Goal: Transaction & Acquisition: Purchase product/service

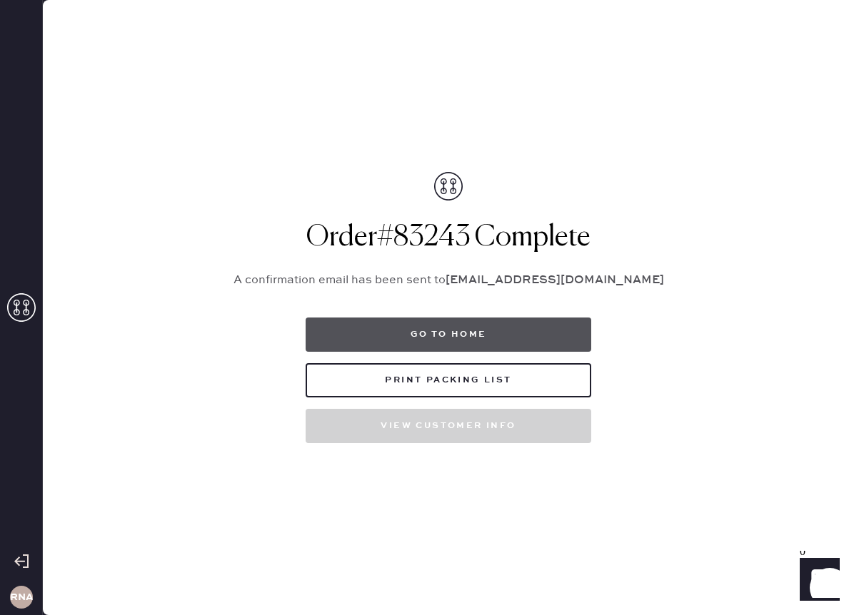
click at [491, 342] on button "Go to home" at bounding box center [449, 335] width 286 height 34
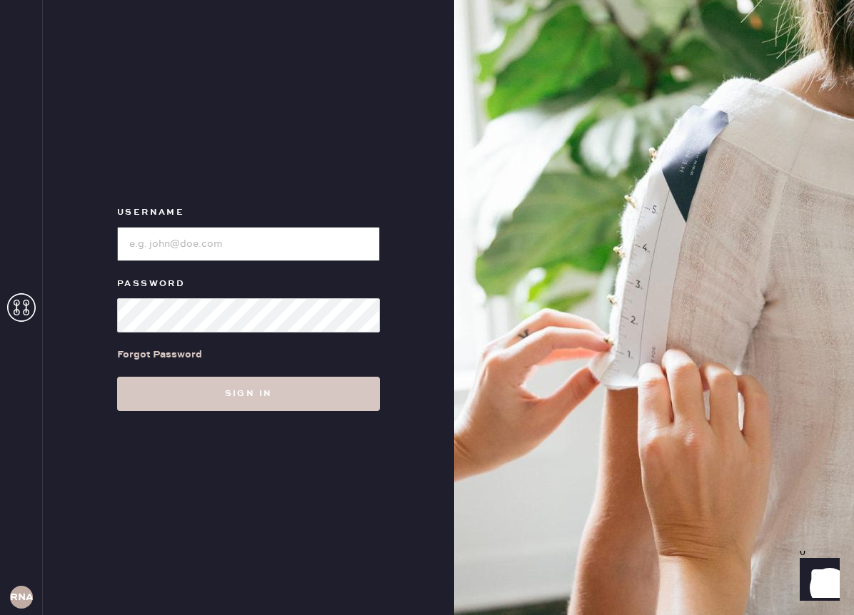
click at [210, 248] on input "loginName" at bounding box center [248, 244] width 263 height 34
type input "reformationnashville"
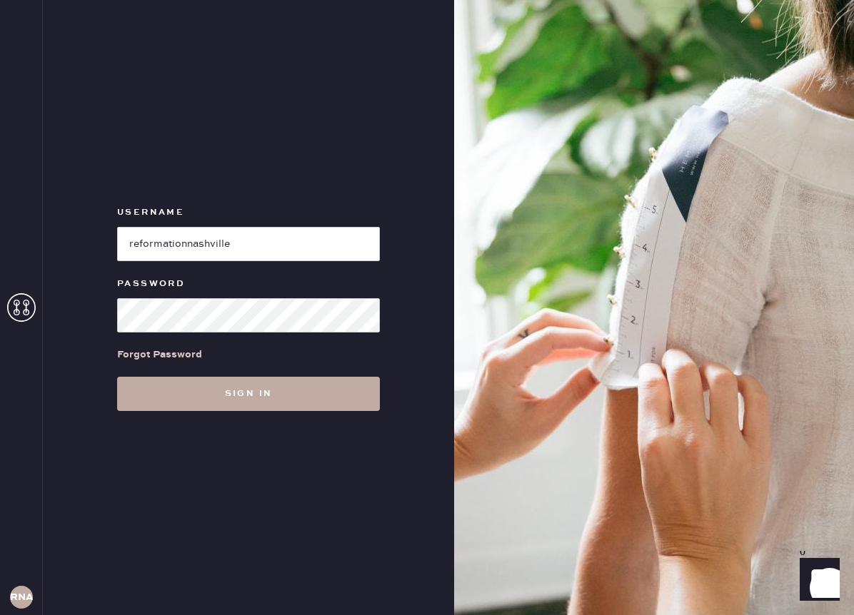
click at [301, 408] on button "Sign in" at bounding box center [248, 394] width 263 height 34
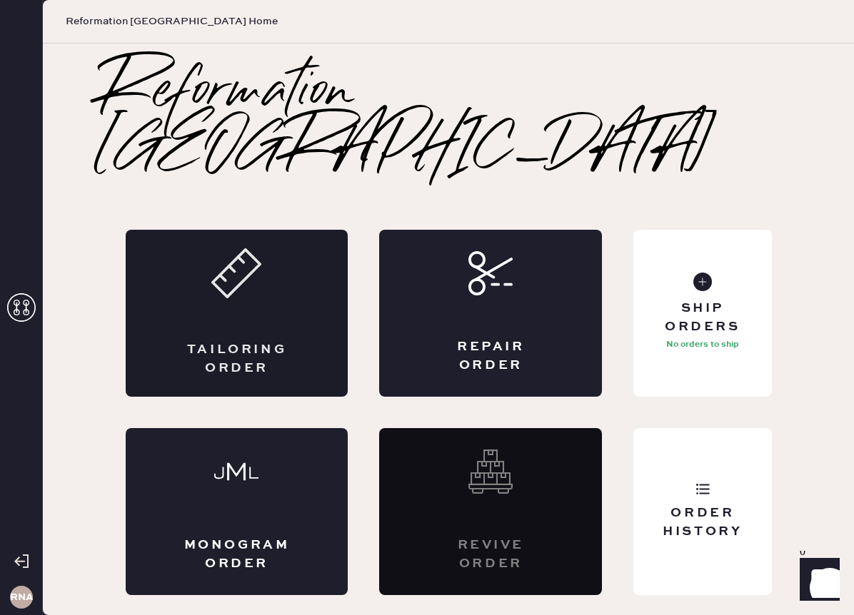
click at [226, 283] on div "Tailoring Order" at bounding box center [237, 313] width 223 height 167
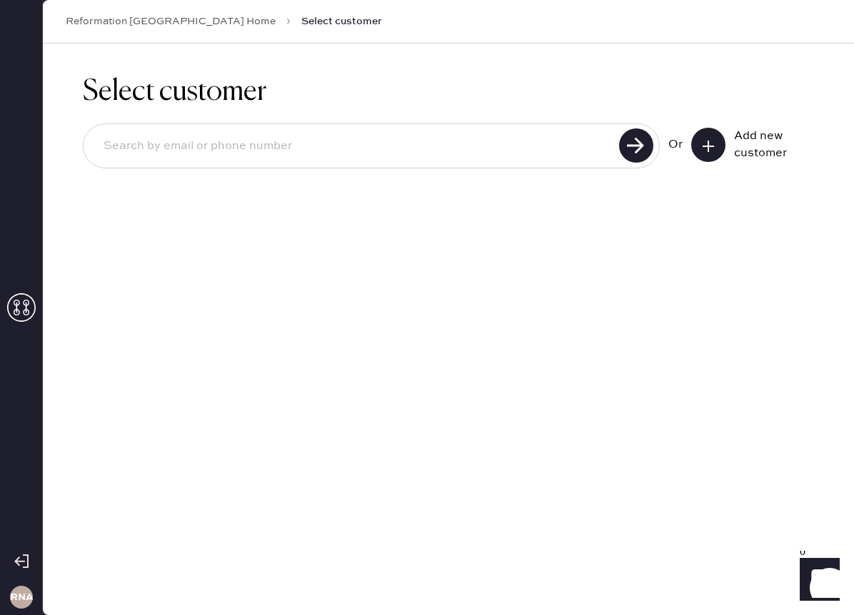
click at [708, 147] on use at bounding box center [708, 146] width 11 height 11
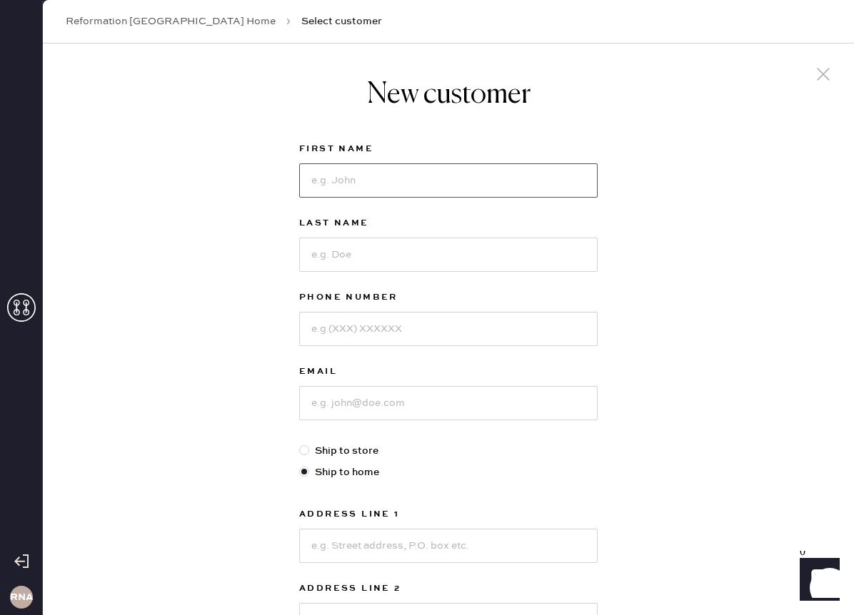
click at [572, 184] on input at bounding box center [448, 181] width 298 height 34
click at [703, 222] on div "New customer First Name Last Name Phone Number Email Ship to store Ship to home…" at bounding box center [448, 486] width 811 height 885
click at [407, 167] on input at bounding box center [448, 181] width 298 height 34
type input "[PERSON_NAME]"
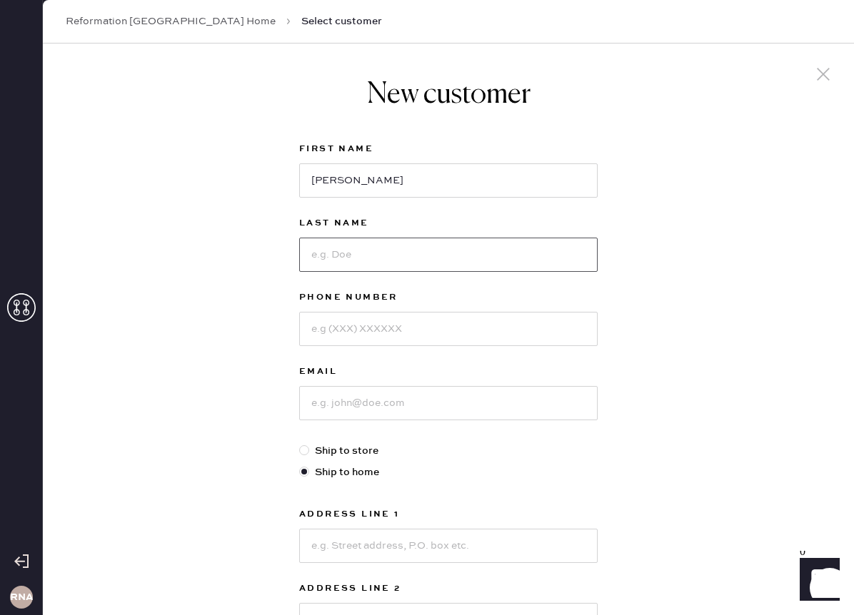
click at [404, 241] on input at bounding box center [448, 255] width 298 height 34
type input "Gudegast"
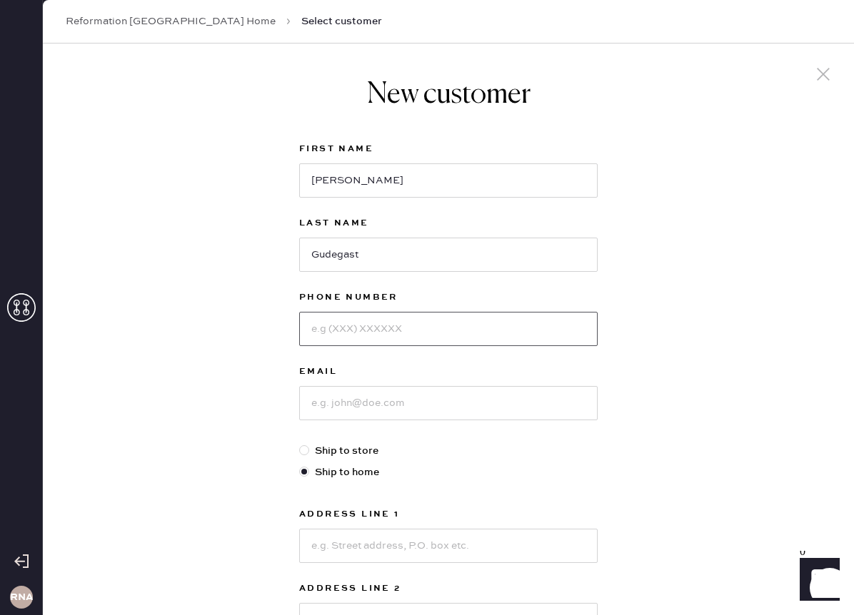
click at [393, 323] on input at bounding box center [448, 329] width 298 height 34
type input "3109226383"
click at [403, 403] on input at bounding box center [448, 403] width 298 height 34
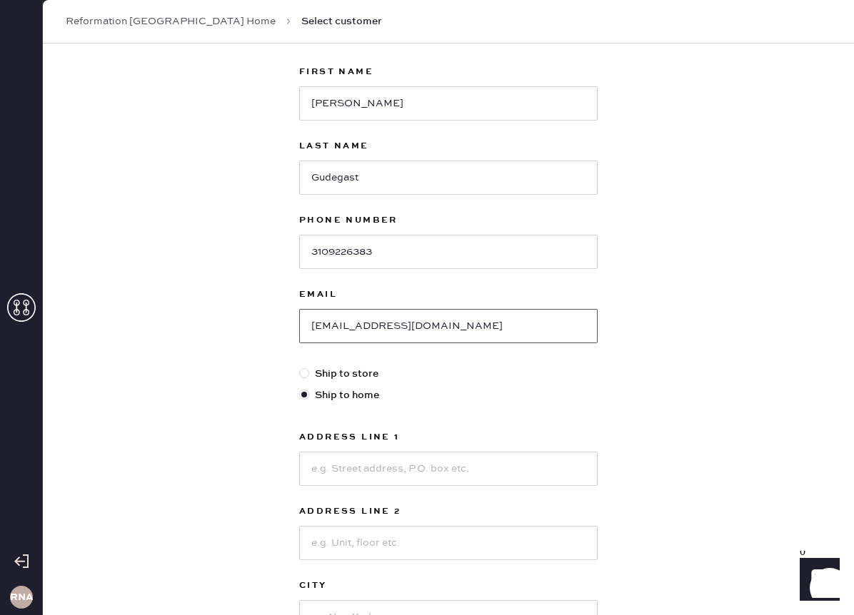
scroll to position [99, 0]
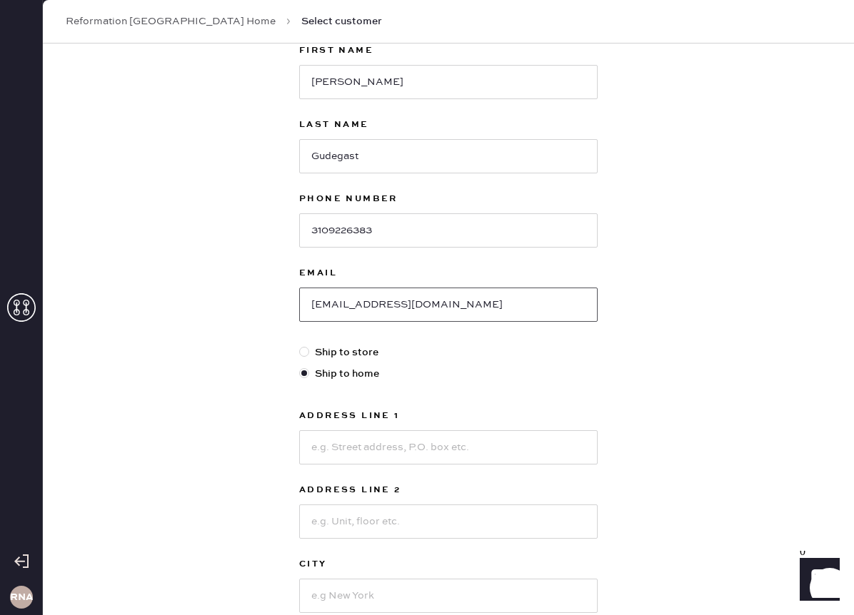
type input "[EMAIL_ADDRESS][DOMAIN_NAME]"
click at [368, 443] on input at bounding box center [448, 448] width 298 height 34
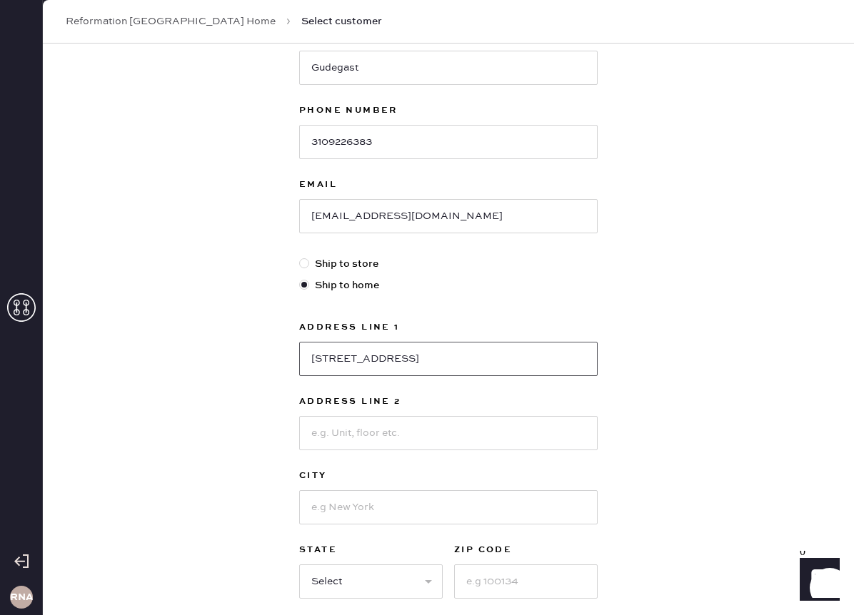
type input "[STREET_ADDRESS]"
click at [368, 510] on input at bounding box center [448, 508] width 298 height 34
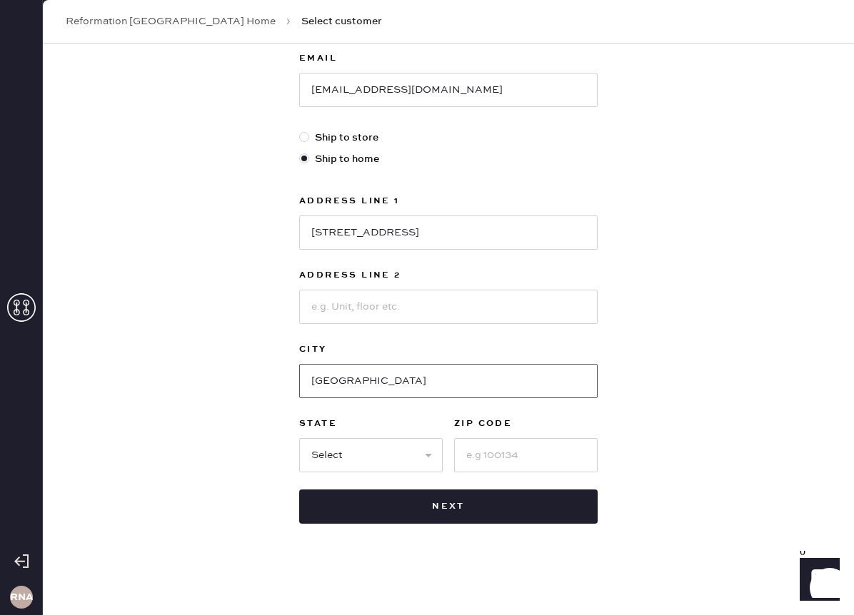
type input "[GEOGRAPHIC_DATA]"
click at [354, 456] on select "Select AK AL AR AZ CA CO CT [GEOGRAPHIC_DATA] DE FL [GEOGRAPHIC_DATA] HI [GEOGR…" at bounding box center [371, 455] width 144 height 34
select select "TN"
click at [482, 461] on input at bounding box center [526, 455] width 144 height 34
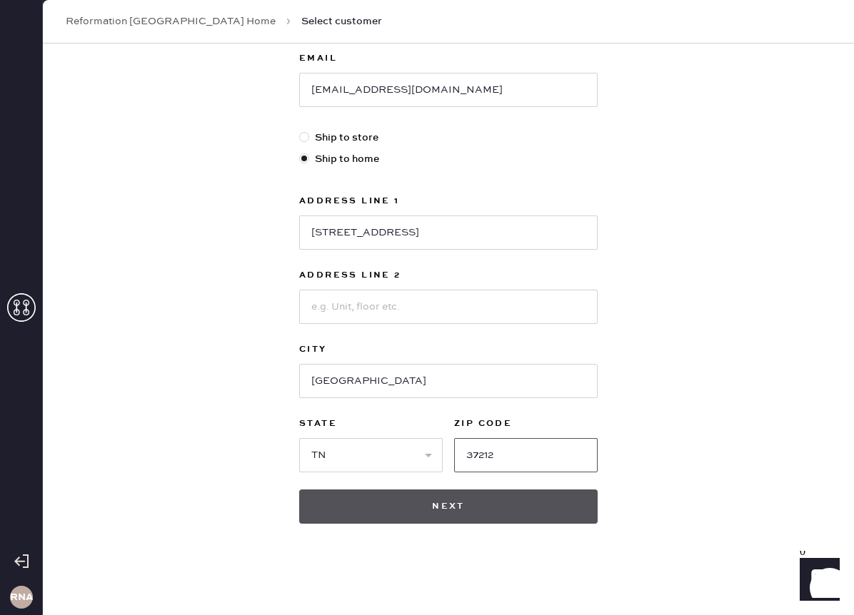
type input "37212"
click at [498, 503] on button "Next" at bounding box center [448, 507] width 298 height 34
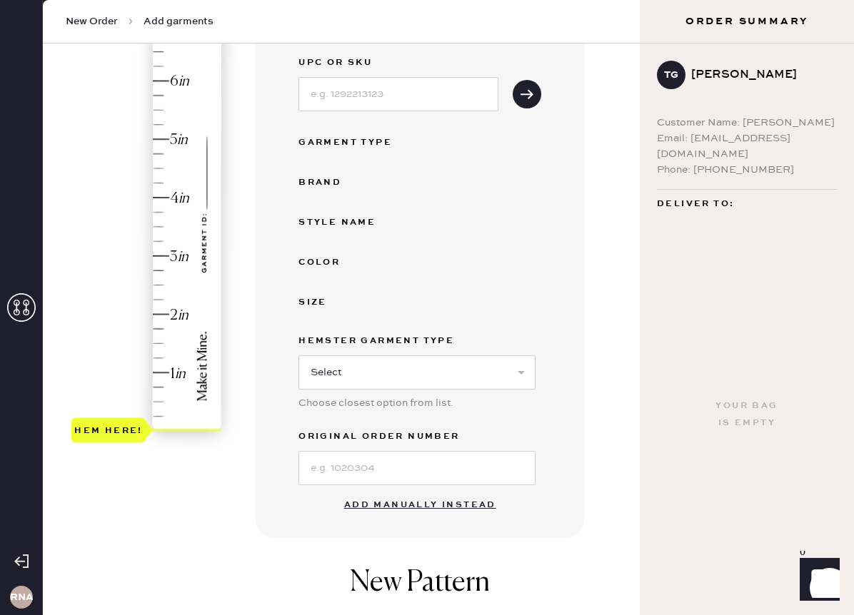
scroll to position [236, 0]
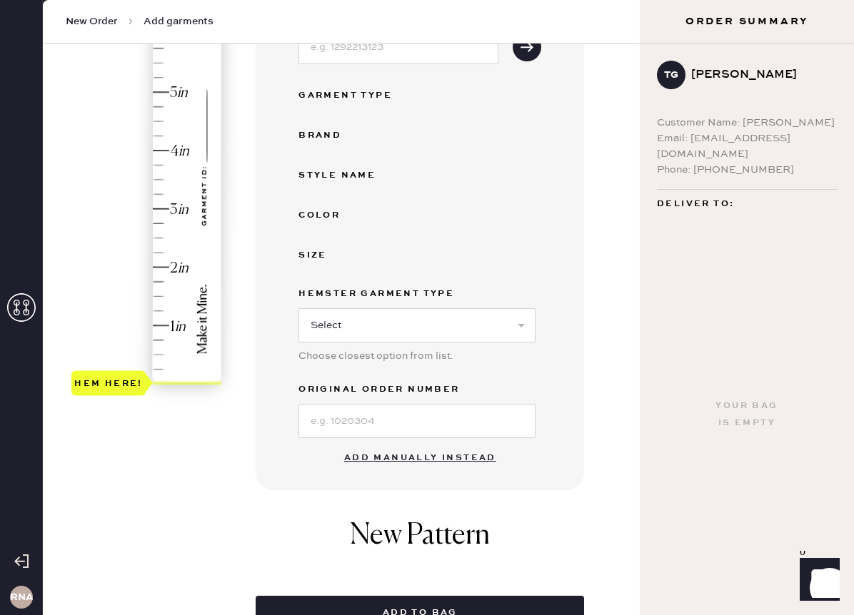
click at [461, 460] on button "Add manually instead" at bounding box center [420, 458] width 169 height 29
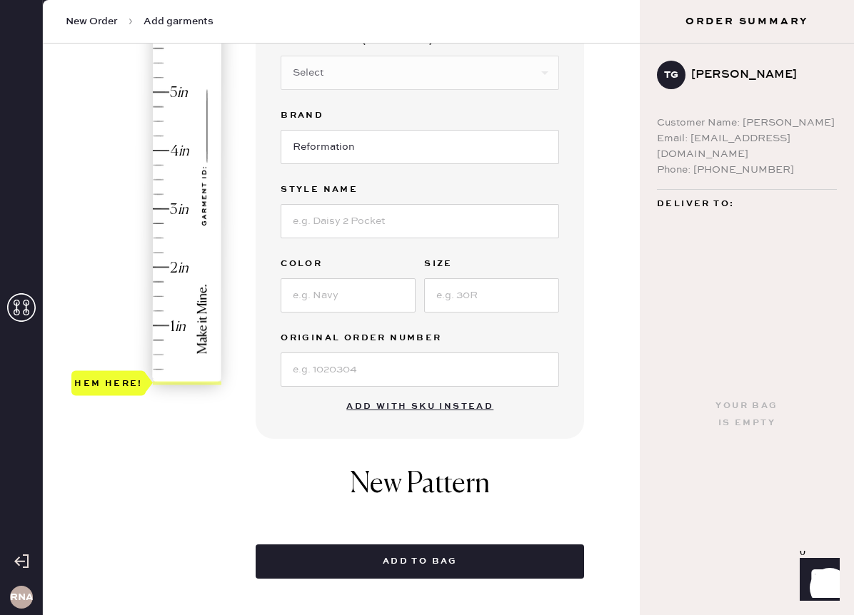
scroll to position [127, 0]
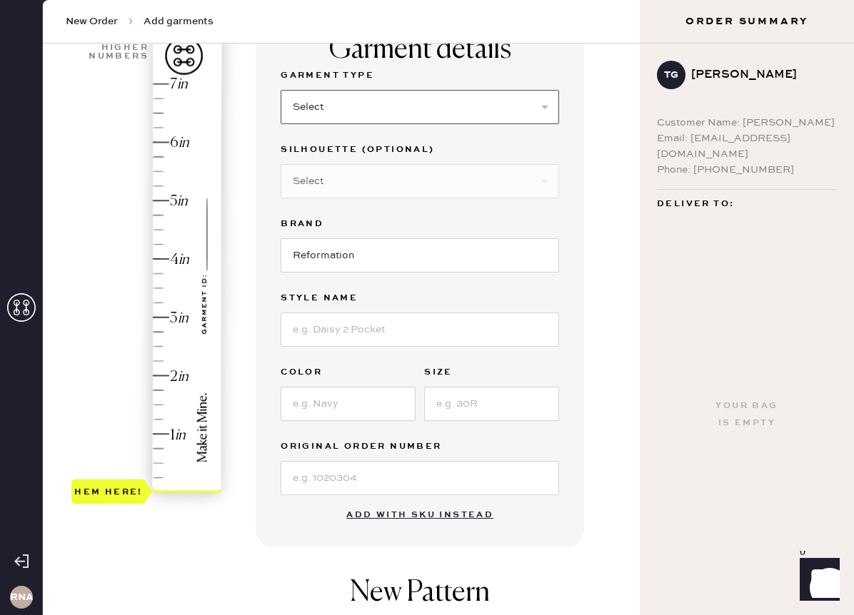
click at [520, 104] on select "Select Basic Skirt Jeans Leggings Pants Shorts Basic Sleeved Dress Basic Sleeve…" at bounding box center [420, 107] width 278 height 34
select select "2"
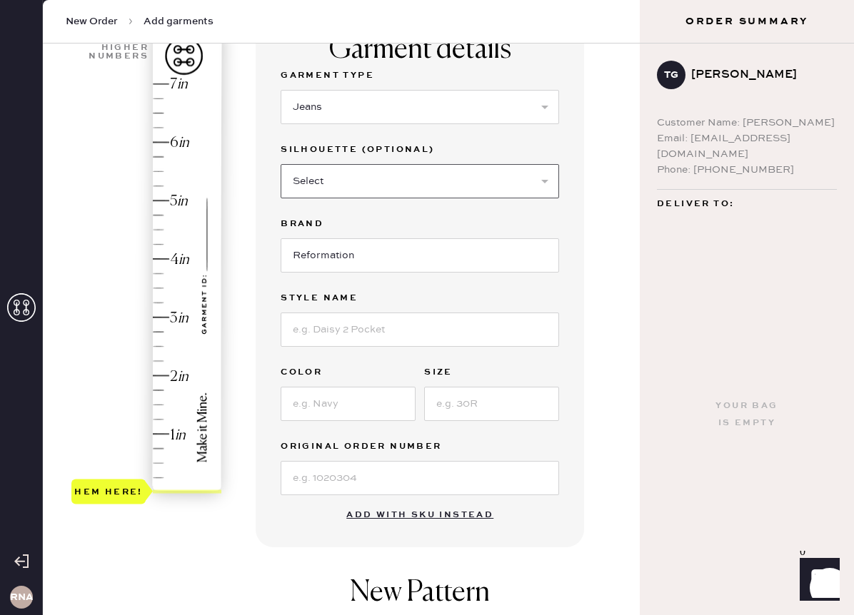
click at [483, 181] on select "Select Shorts Cropped Flare Boot Cut Straight Skinny Other" at bounding box center [420, 181] width 278 height 34
select select "7"
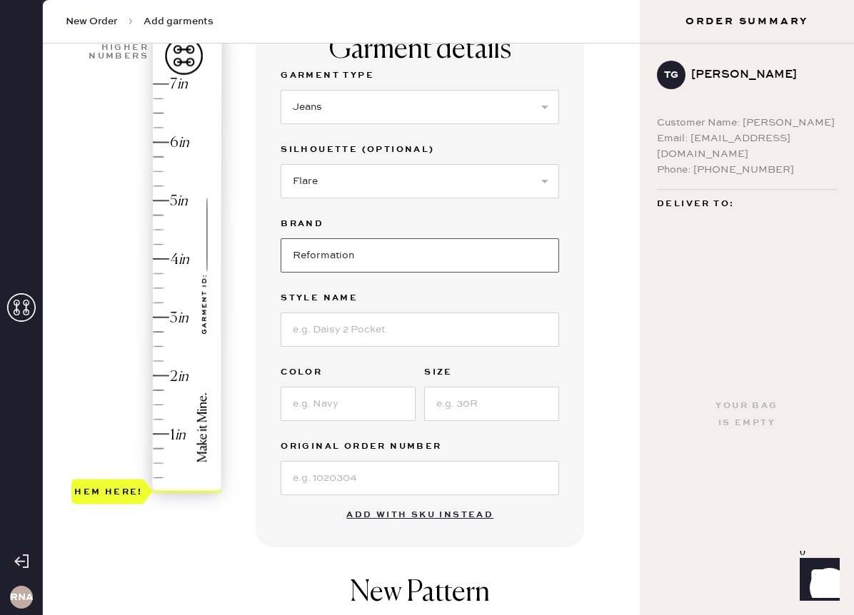
click at [468, 253] on input "Reformation" at bounding box center [420, 255] width 278 height 34
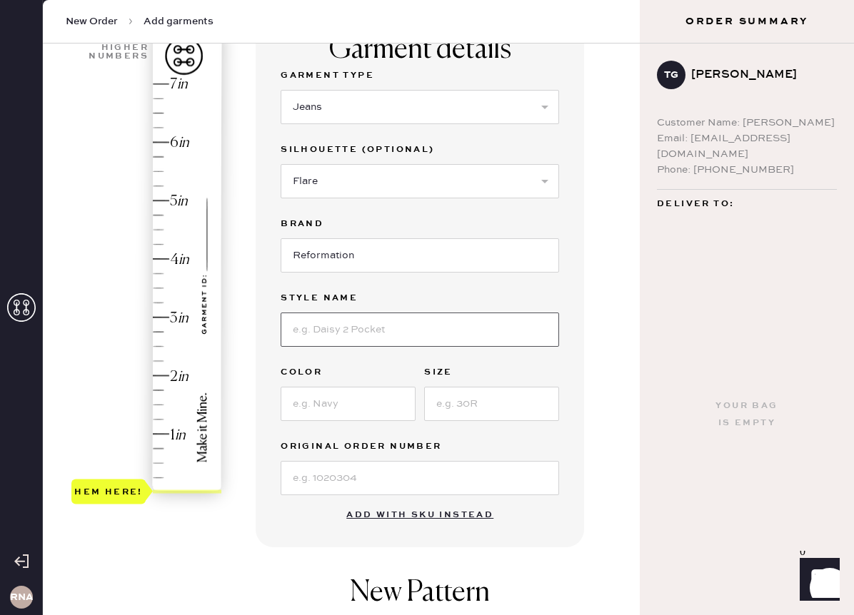
click at [447, 321] on input at bounding box center [420, 330] width 278 height 34
type input "[PERSON_NAME] Super Stretch Low Rise Bootcut Jeans"
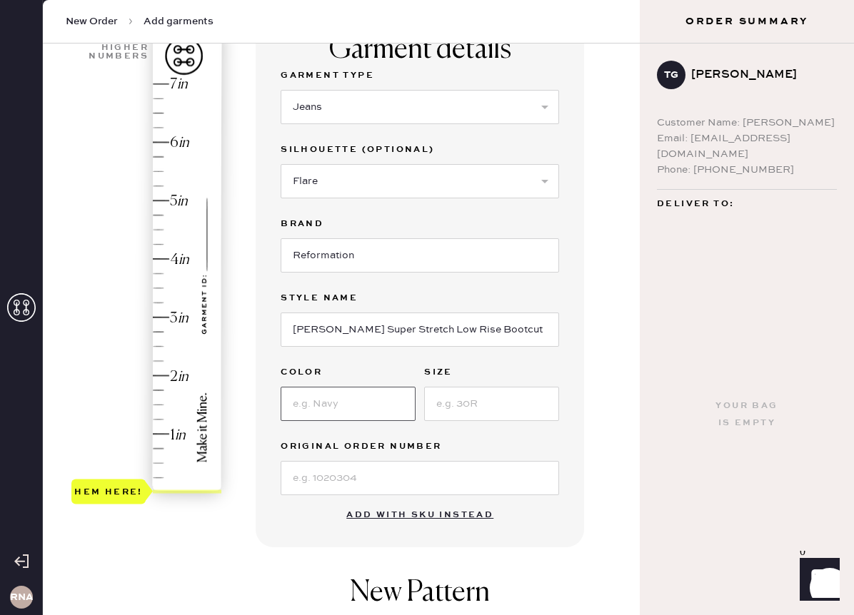
click at [410, 406] on input at bounding box center [348, 404] width 135 height 34
type input "[PERSON_NAME] Exposed Buttons"
click at [467, 408] on input at bounding box center [491, 404] width 135 height 34
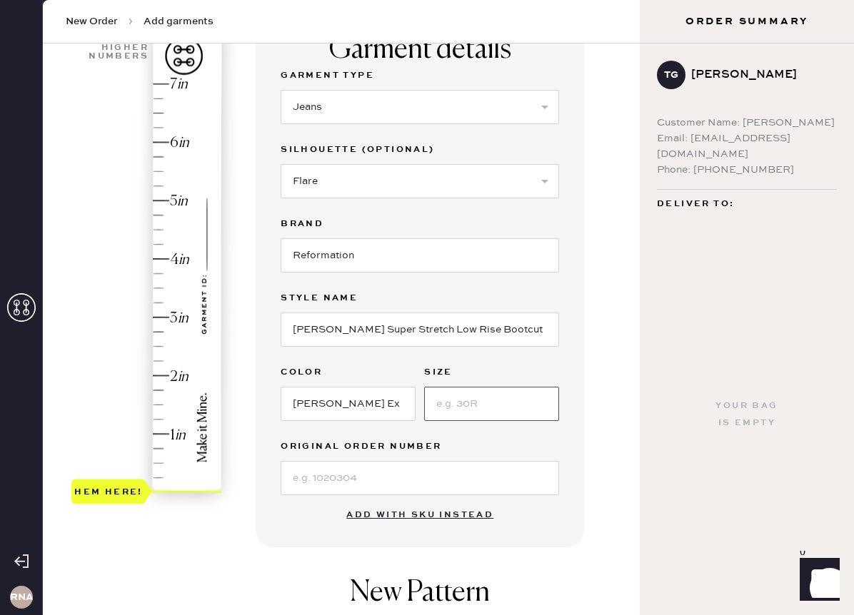
type input "25"
click at [490, 481] on input at bounding box center [420, 478] width 278 height 34
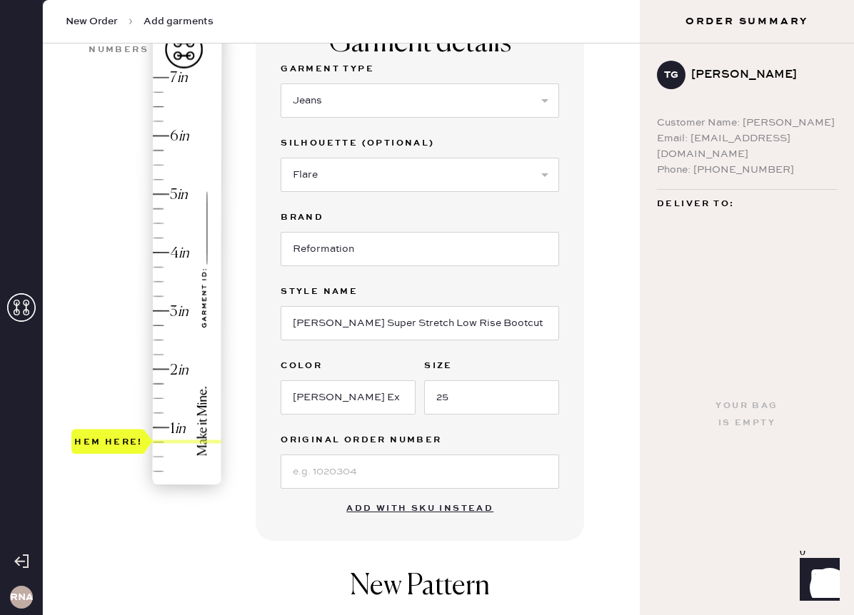
click at [166, 431] on div "Hem here!" at bounding box center [147, 281] width 152 height 421
click at [168, 428] on div "Hem here!" at bounding box center [147, 281] width 152 height 421
type input "1.25"
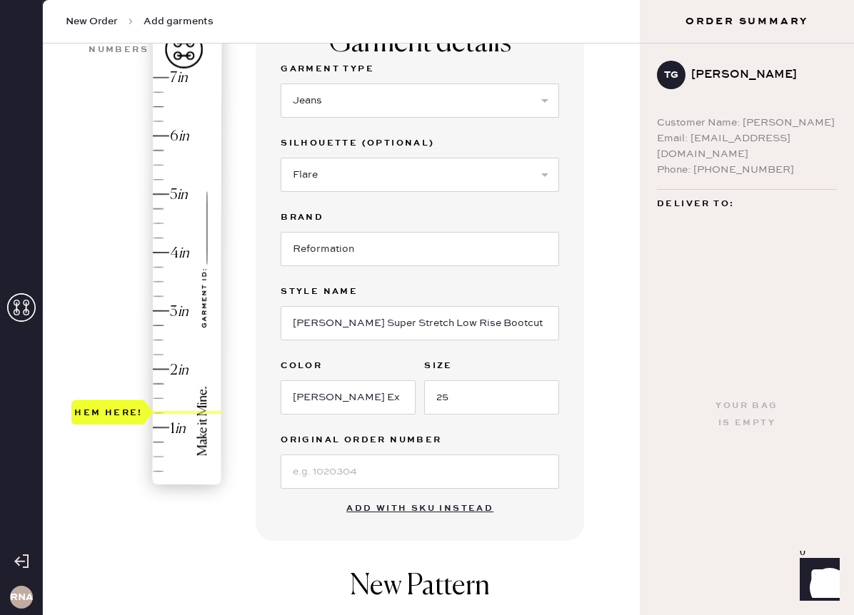
click at [181, 413] on div "Hem here!" at bounding box center [147, 281] width 152 height 421
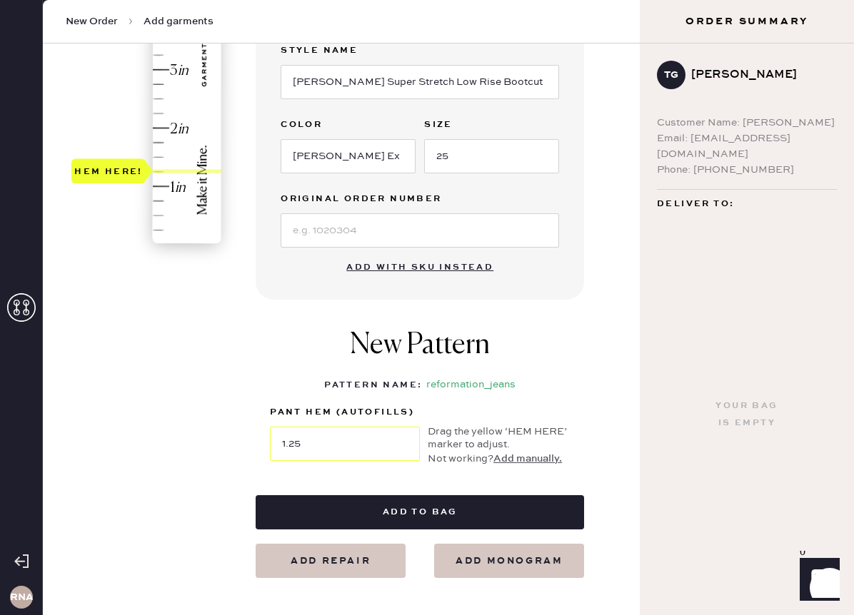
scroll to position [376, 0]
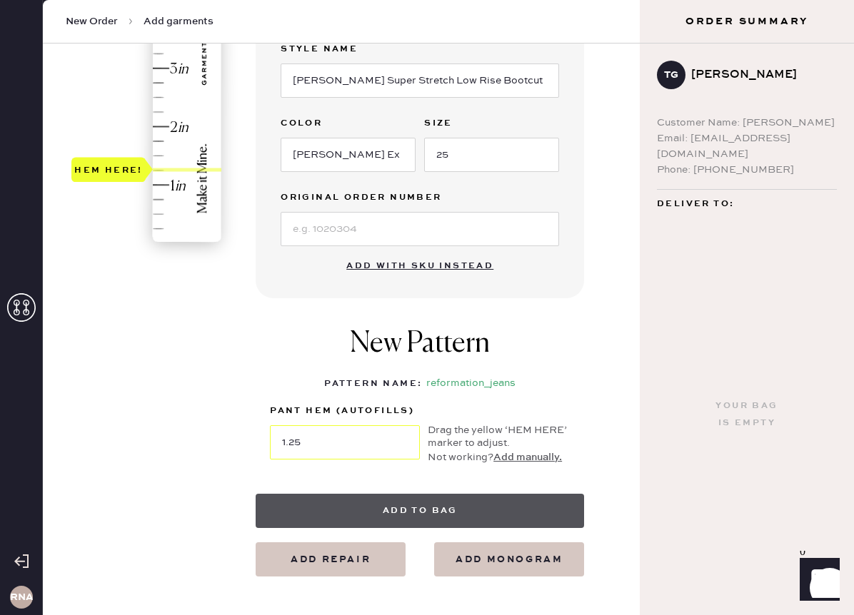
click at [420, 514] on button "Add to bag" at bounding box center [420, 511] width 328 height 34
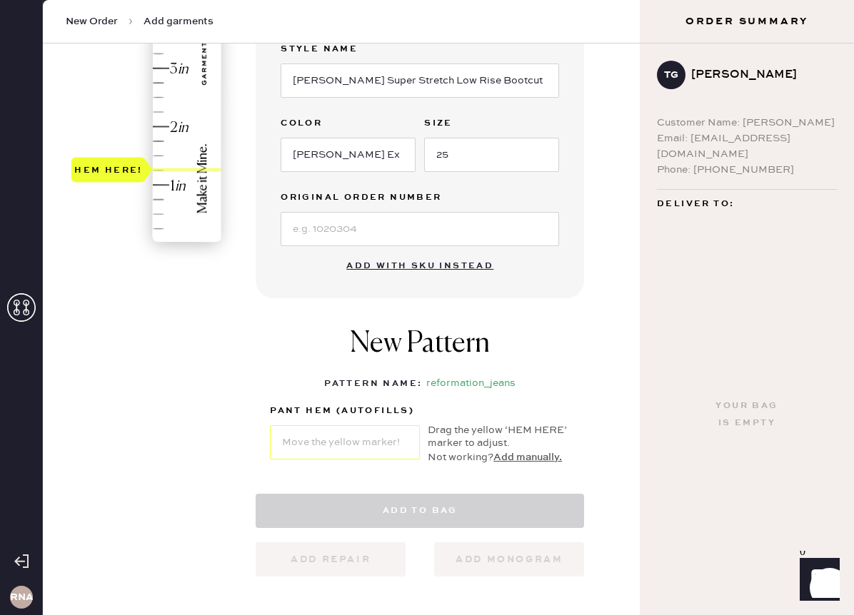
select select "2"
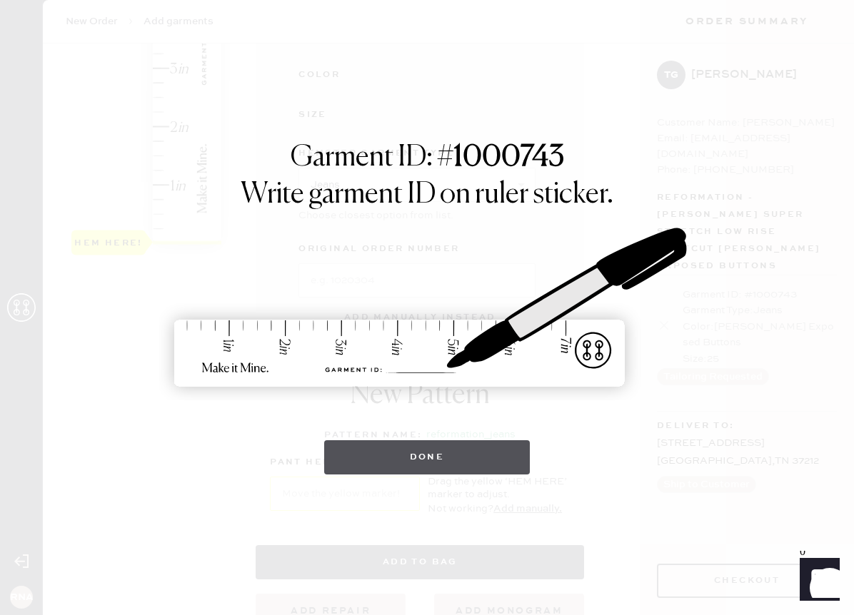
click at [488, 471] on button "Done" at bounding box center [427, 458] width 206 height 34
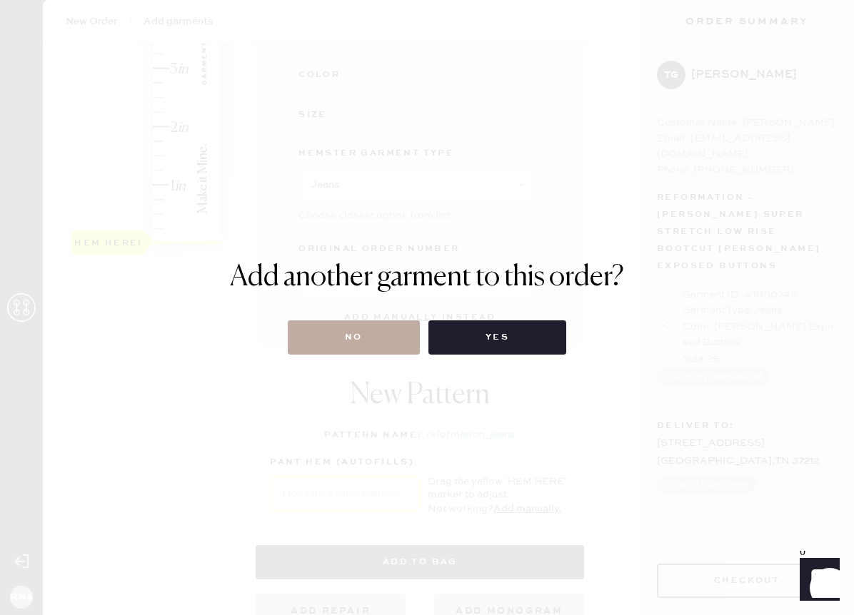
click at [375, 344] on button "No" at bounding box center [354, 338] width 132 height 34
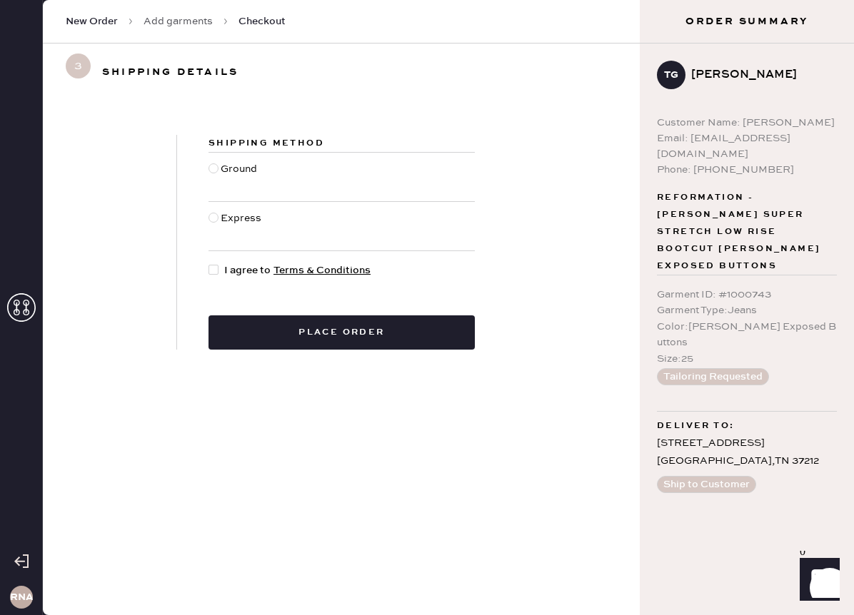
click at [246, 176] on div "Ground" at bounding box center [241, 176] width 40 height 31
click at [209, 162] on input "Ground" at bounding box center [208, 161] width 1 height 1
radio input "true"
click at [230, 270] on span "I agree to Terms & Conditions" at bounding box center [297, 271] width 146 height 16
click at [209, 263] on input "I agree to Terms & Conditions" at bounding box center [208, 263] width 1 height 1
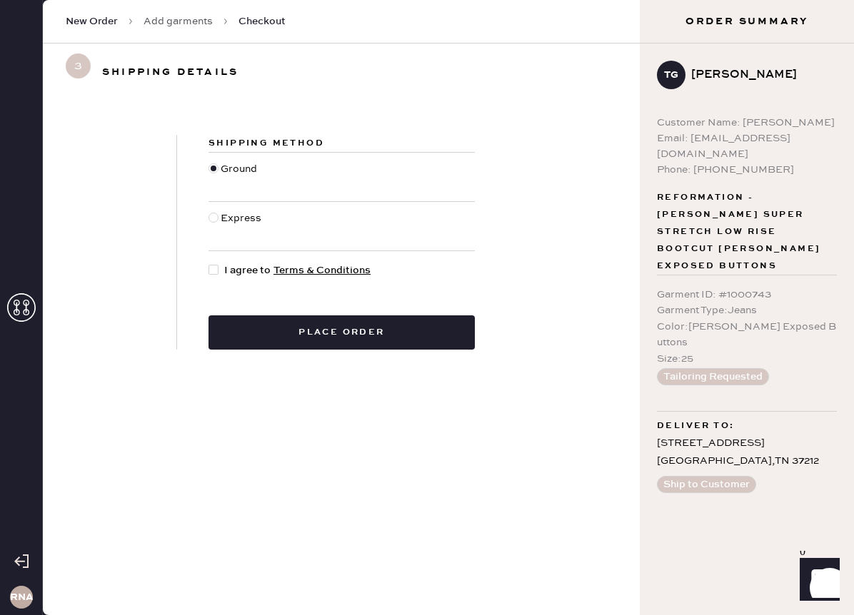
checkbox input "true"
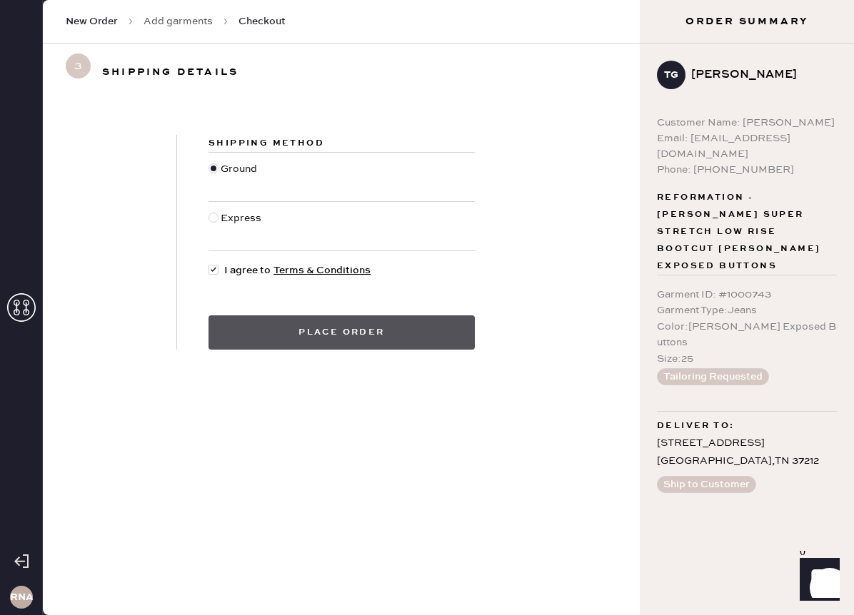
click at [358, 338] on button "Place order" at bounding box center [341, 333] width 266 height 34
